Goal: Navigation & Orientation: Understand site structure

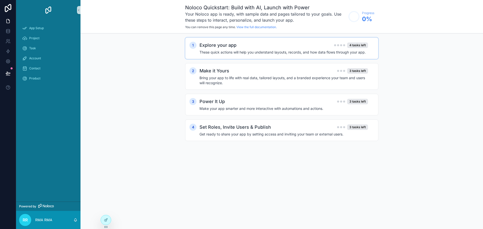
click at [285, 50] on h4 "These quick actions will help you understand layouts, records, and how data flo…" at bounding box center [284, 52] width 169 height 5
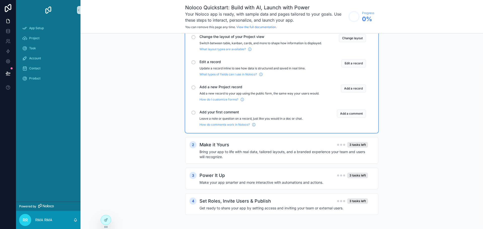
scroll to position [33, 0]
click at [11, 31] on link at bounding box center [8, 31] width 16 height 10
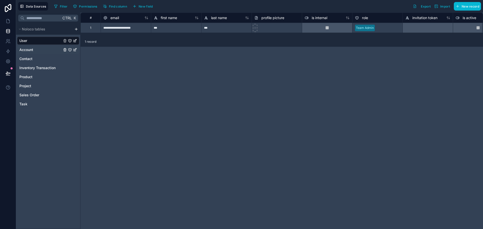
click at [41, 51] on div "Account" at bounding box center [48, 50] width 62 height 8
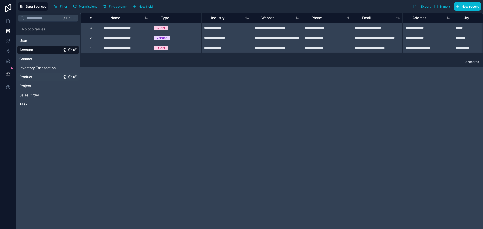
click at [28, 78] on span "Product" at bounding box center [25, 76] width 13 height 5
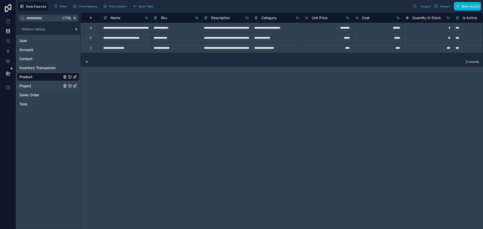
click at [27, 87] on span "Project" at bounding box center [25, 86] width 12 height 5
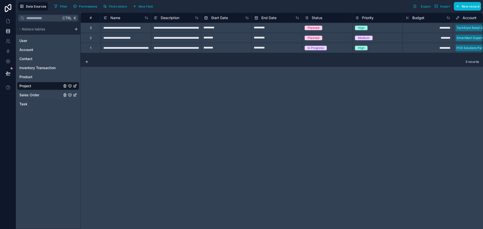
click at [27, 96] on span "Sales Order" at bounding box center [29, 95] width 20 height 5
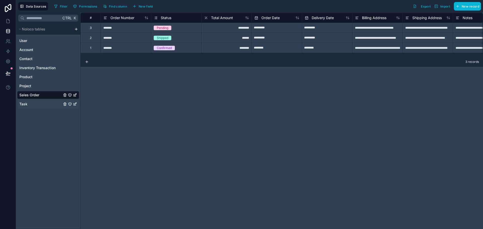
click at [28, 104] on div "Task" at bounding box center [48, 104] width 62 height 8
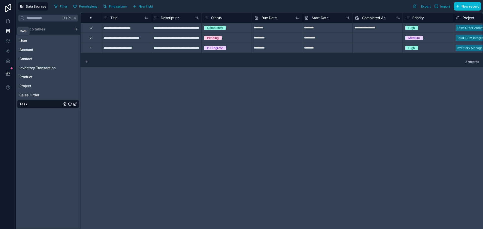
click at [11, 31] on link at bounding box center [8, 31] width 16 height 10
click at [34, 31] on span "Noloco tables" at bounding box center [33, 29] width 23 height 5
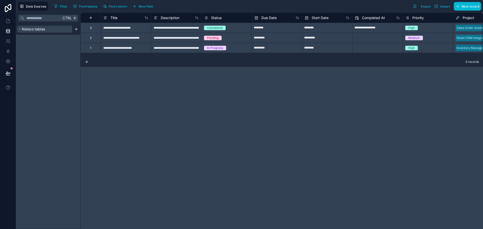
click at [34, 31] on span "Noloco tables" at bounding box center [33, 29] width 23 height 5
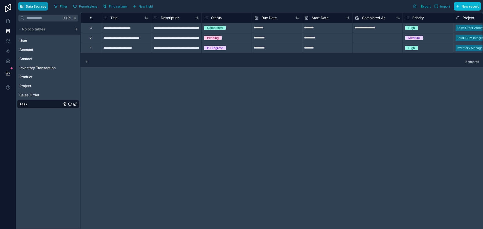
click at [30, 7] on span "Data Sources" at bounding box center [36, 7] width 20 height 4
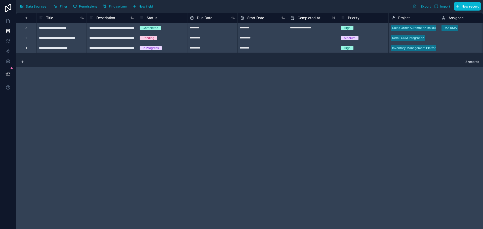
click at [63, 29] on div "**********" at bounding box center [61, 28] width 50 height 10
click at [59, 39] on div "**********" at bounding box center [61, 38] width 50 height 10
click at [58, 48] on div "**********" at bounding box center [61, 48] width 50 height 10
click at [8, 21] on icon at bounding box center [8, 21] width 5 height 5
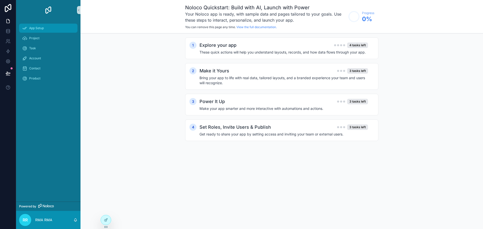
click at [45, 28] on div "App Setup" at bounding box center [48, 28] width 52 height 8
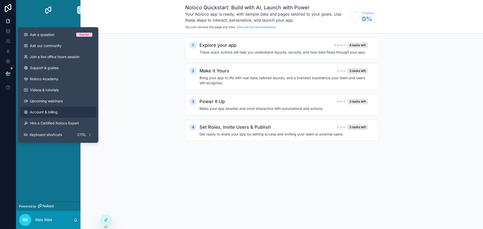
click at [43, 114] on span "Account & billing" at bounding box center [44, 112] width 28 height 5
